Goal: Find contact information: Find contact information

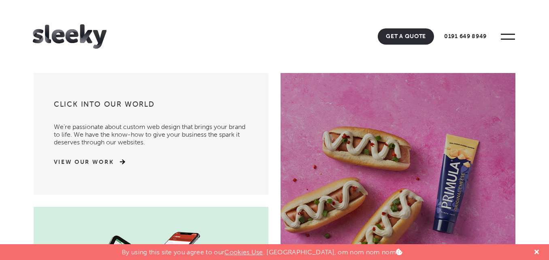
click at [249, 46] on header "Home Our Work What We Do Web Design Ecommerce Branding Digital Marketing Other …" at bounding box center [274, 36] width 549 height 73
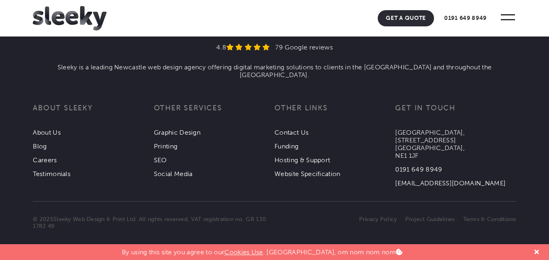
scroll to position [2874, 0]
drag, startPoint x: 452, startPoint y: 183, endPoint x: 395, endPoint y: 182, distance: 57.1
click at [395, 182] on li "[EMAIL_ADDRESS][DOMAIN_NAME]" at bounding box center [455, 180] width 121 height 14
copy link "[EMAIL_ADDRESS][DOMAIN_NAME]"
click at [42, 135] on link "About Us" at bounding box center [47, 132] width 28 height 8
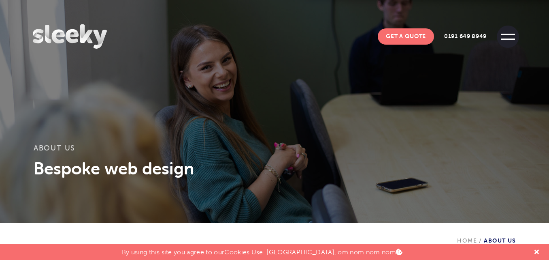
click at [503, 40] on span at bounding box center [508, 37] width 22 height 22
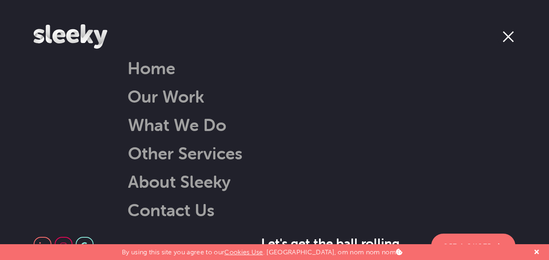
click at [512, 38] on span at bounding box center [508, 37] width 22 height 22
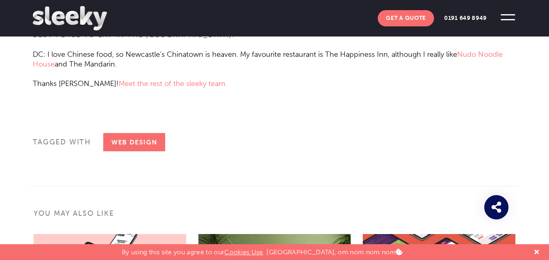
scroll to position [1053, 0]
